Goal: Complete application form

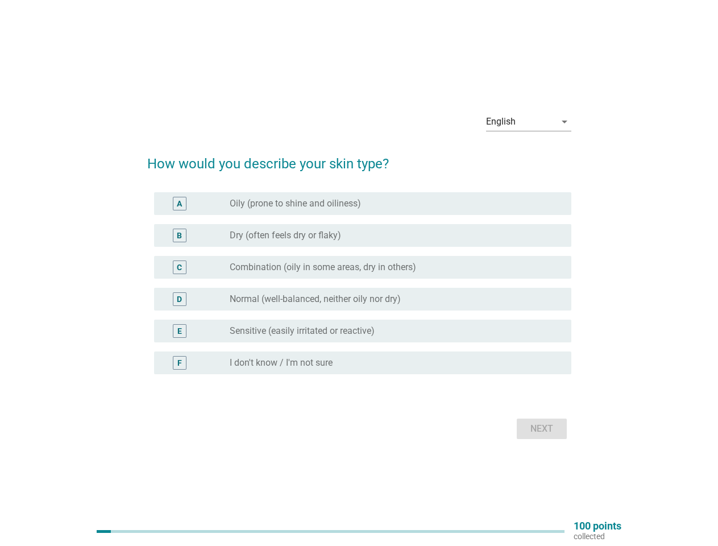
click at [360, 273] on div "radio_button_unchecked Combination (oily in some areas, dry in others)" at bounding box center [396, 268] width 333 height 14
click at [529, 122] on div "English" at bounding box center [520, 122] width 69 height 18
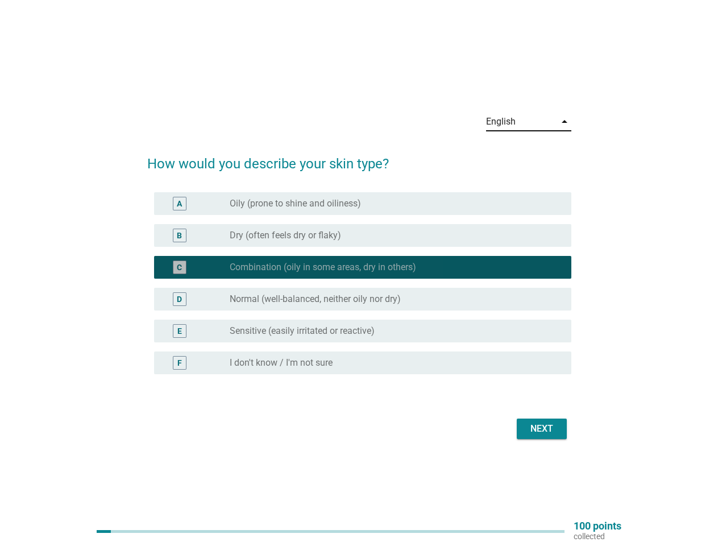
click at [360, 290] on div "D radio_button_unchecked Normal (well-balanced, neither oily nor dry)" at bounding box center [363, 299] width 418 height 23
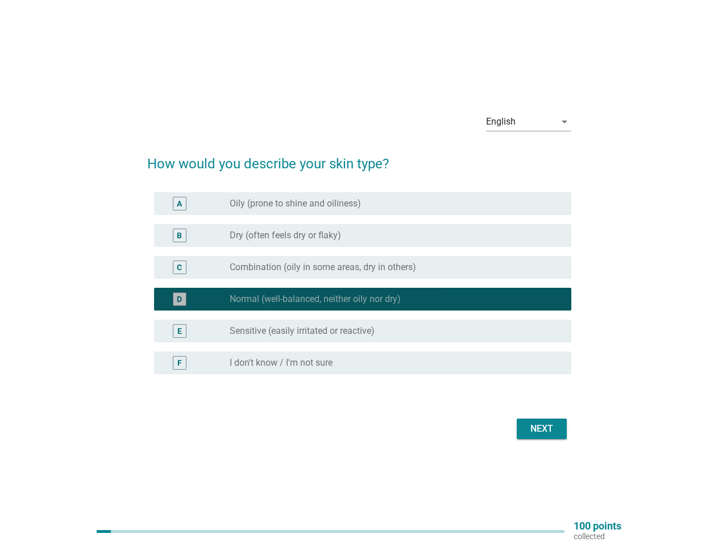
click at [360, 283] on div "D radio_button_checked Normal (well-balanced, neither oily nor dry)" at bounding box center [359, 299] width 424 height 32
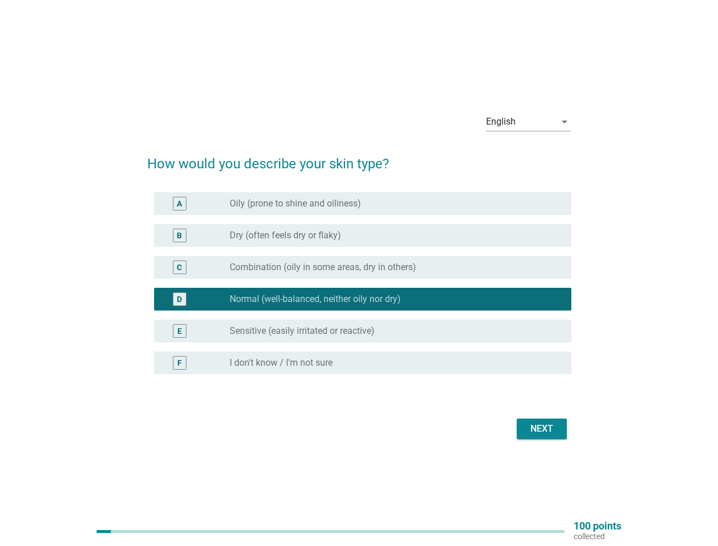
click at [363, 204] on div "radio_button_unchecked Oily (prone to shine and oiliness)" at bounding box center [392, 203] width 324 height 11
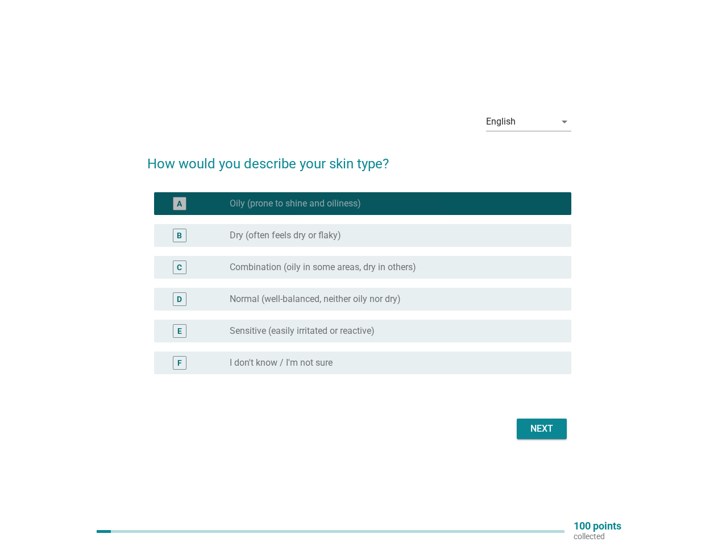
click at [295, 204] on label "Oily (prone to shine and oiliness)" at bounding box center [295, 203] width 131 height 11
click at [363, 236] on div "radio_button_unchecked Dry (often feels dry or flaky)" at bounding box center [392, 235] width 324 height 11
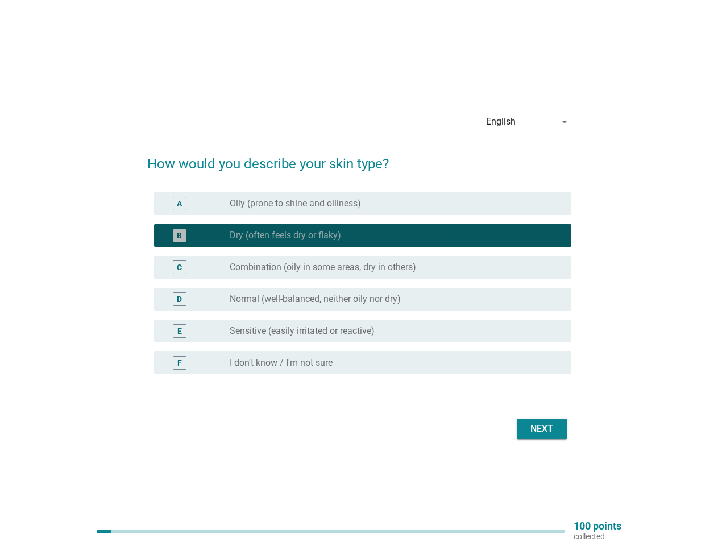
click at [286, 236] on label "Dry (often feels dry or flaky)" at bounding box center [285, 235] width 111 height 11
click at [363, 267] on label "Combination (oily in some areas, dry in others)" at bounding box center [323, 267] width 187 height 11
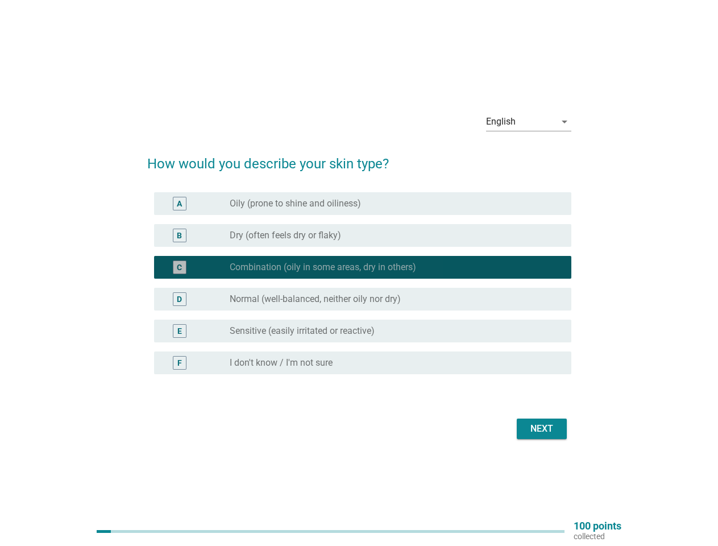
click at [323, 267] on label "Combination (oily in some areas, dry in others)" at bounding box center [323, 267] width 187 height 11
